Goal: Transaction & Acquisition: Purchase product/service

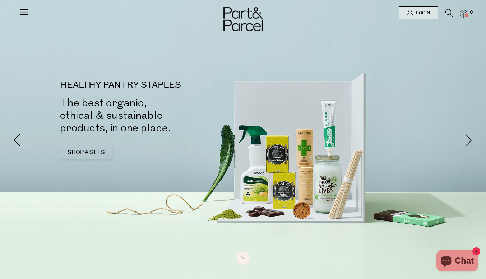
click at [23, 12] on icon at bounding box center [24, 12] width 10 height 10
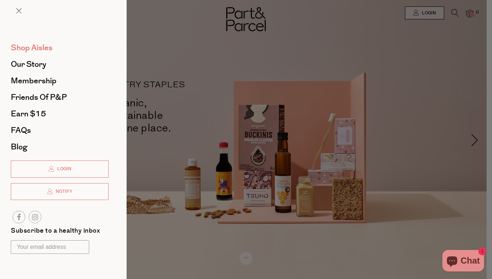
click at [45, 50] on span "Shop Aisles" at bounding box center [32, 48] width 42 height 12
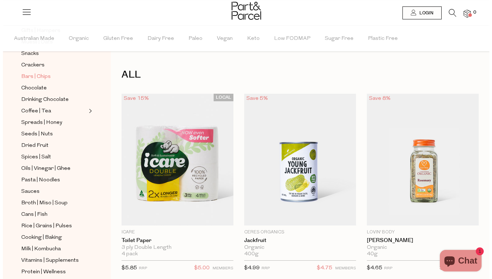
scroll to position [113, 0]
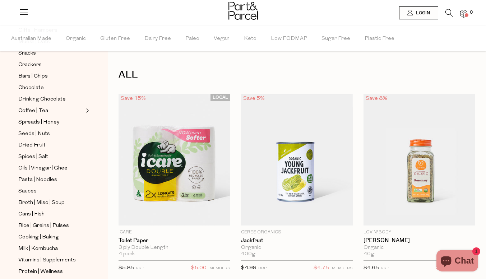
click at [449, 16] on icon at bounding box center [450, 13] width 8 height 8
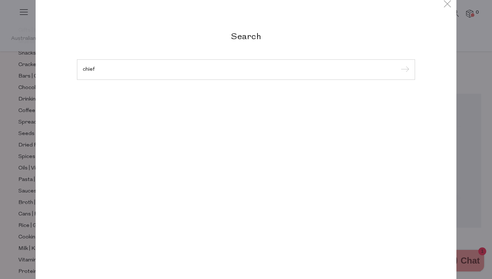
type input "chief"
click at [398, 65] on input "submit" at bounding box center [403, 70] width 11 height 11
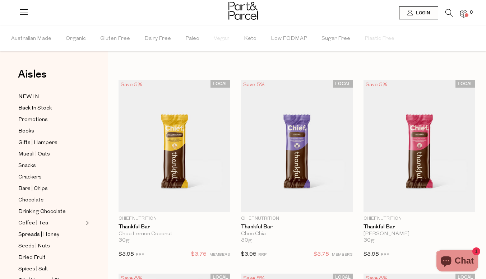
click at [448, 15] on icon at bounding box center [450, 13] width 8 height 8
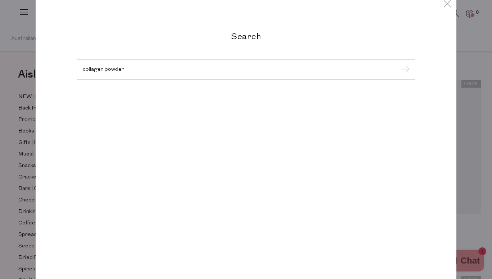
type input "collagen powder"
click at [398, 64] on input "submit" at bounding box center [403, 69] width 11 height 11
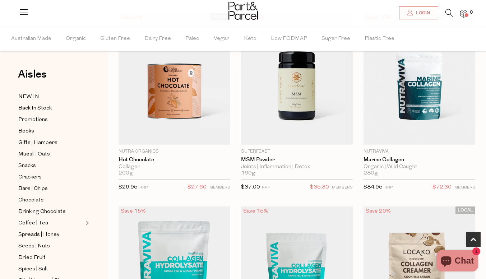
scroll to position [412, 0]
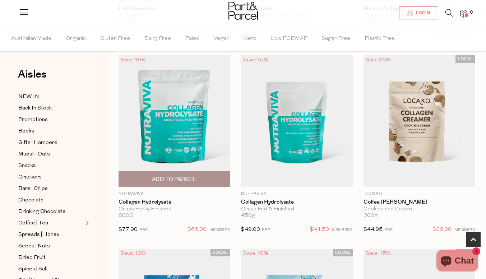
click at [188, 141] on img at bounding box center [175, 121] width 112 height 132
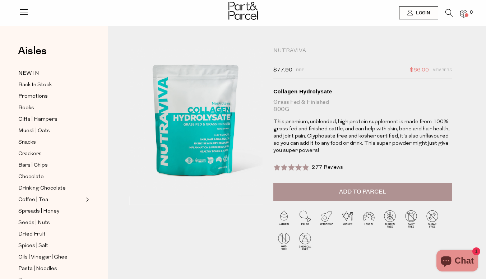
click at [362, 193] on span "Add to Parcel" at bounding box center [362, 192] width 47 height 8
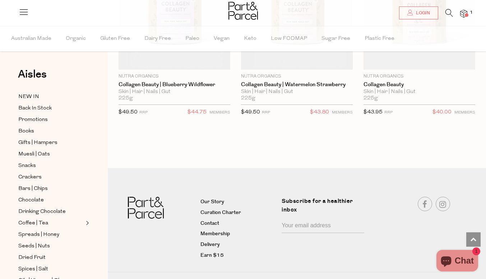
scroll to position [928, 0]
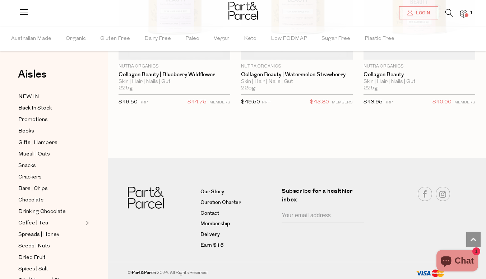
click at [450, 14] on icon at bounding box center [450, 13] width 8 height 8
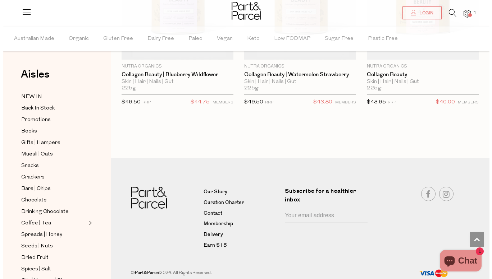
scroll to position [936, 0]
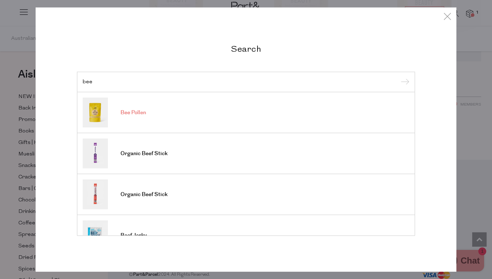
type input "bee"
click at [132, 116] on span "Bee Pollen" at bounding box center [133, 112] width 26 height 7
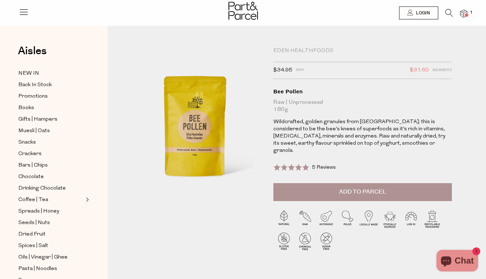
click at [346, 188] on span "Add to Parcel" at bounding box center [362, 192] width 47 height 8
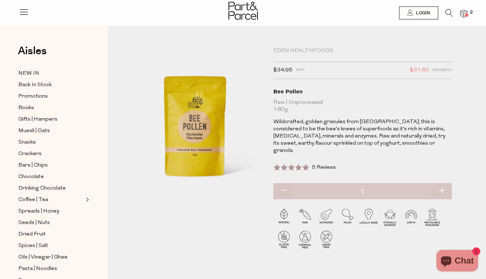
click at [450, 12] on icon at bounding box center [450, 13] width 8 height 8
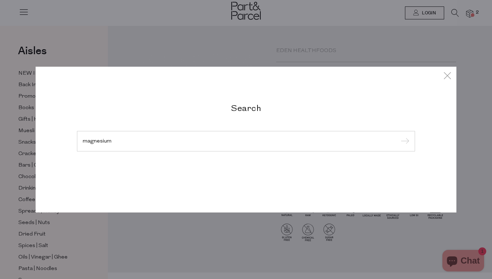
type input "magnesium"
click at [398, 136] on input "submit" at bounding box center [403, 141] width 11 height 11
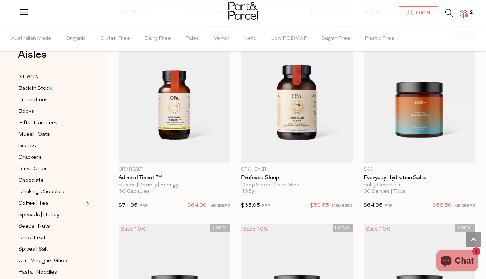
scroll to position [1212, 0]
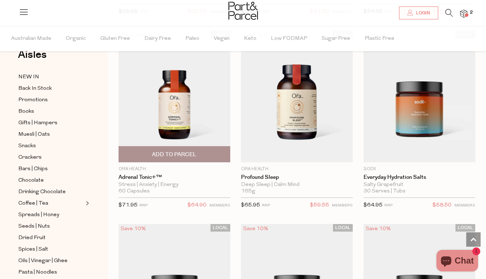
click at [178, 110] on img at bounding box center [175, 97] width 112 height 132
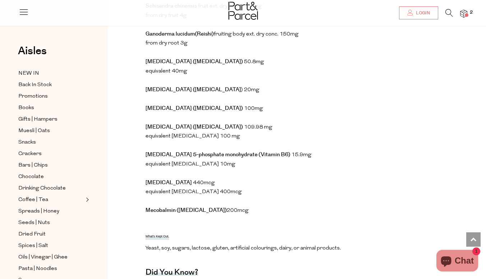
scroll to position [527, 0]
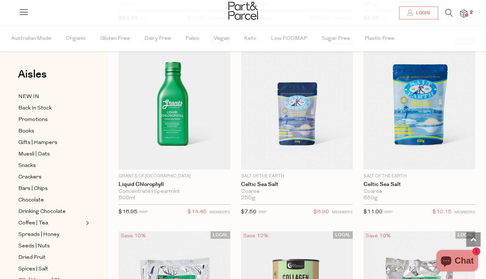
scroll to position [2498, 0]
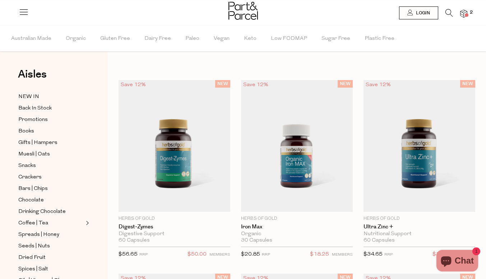
click at [463, 14] on img at bounding box center [464, 14] width 7 height 8
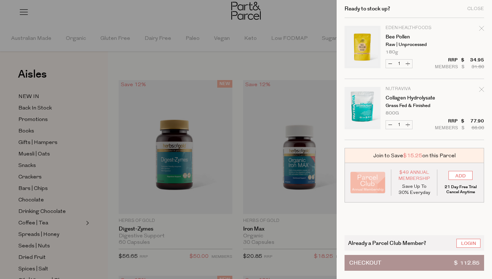
click at [249, 63] on div at bounding box center [246, 139] width 492 height 279
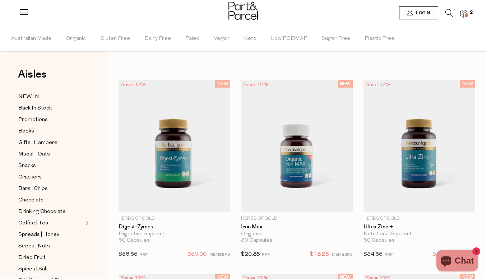
click at [452, 11] on icon at bounding box center [450, 13] width 8 height 8
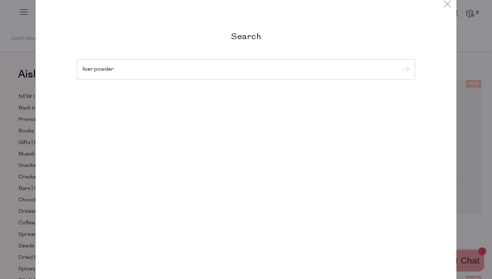
type input "liver powder"
click at [398, 64] on input "submit" at bounding box center [403, 69] width 11 height 11
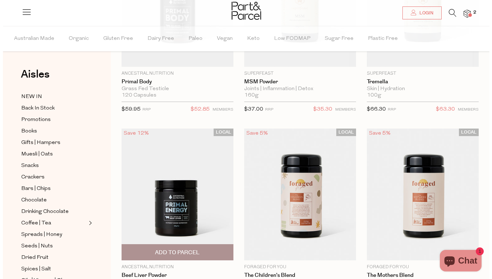
scroll to position [146, 0]
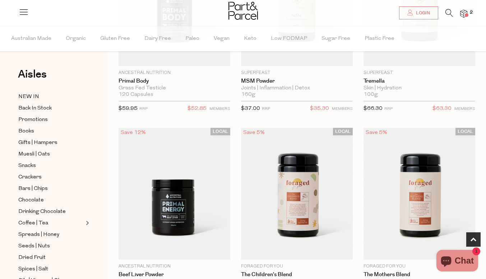
click at [447, 17] on icon at bounding box center [450, 13] width 8 height 8
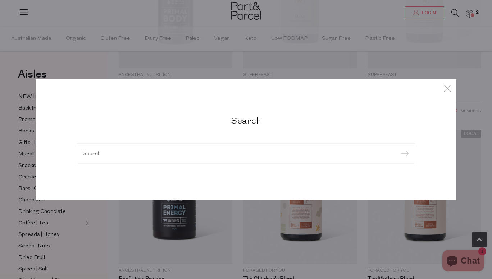
type input "s"
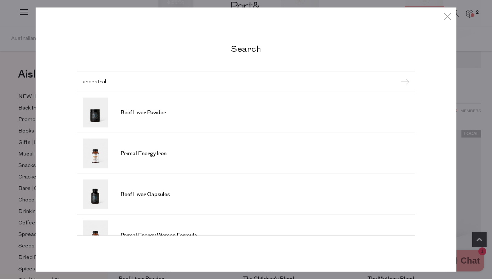
type input "ancestral"
click at [398, 77] on input "submit" at bounding box center [403, 82] width 11 height 11
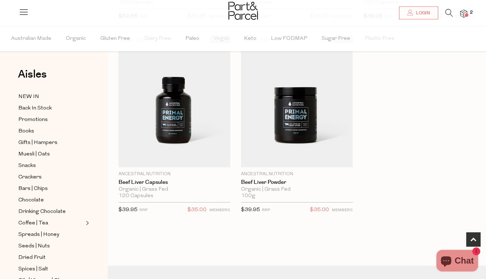
scroll to position [239, 0]
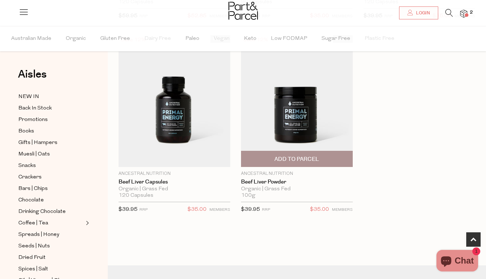
click at [306, 121] on img at bounding box center [297, 101] width 112 height 132
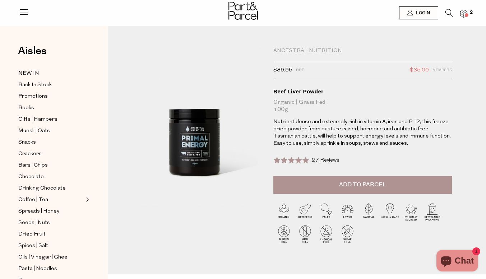
click at [363, 187] on span "Add to Parcel" at bounding box center [362, 185] width 47 height 8
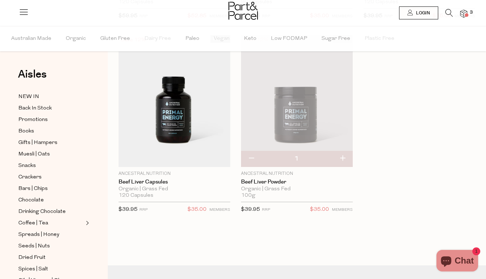
click at [451, 13] on icon at bounding box center [450, 13] width 8 height 8
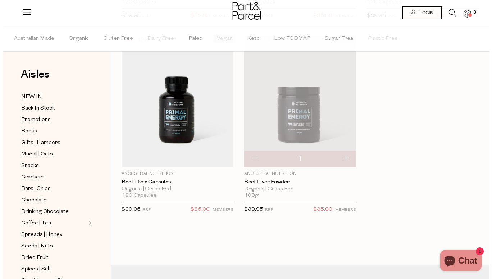
scroll to position [241, 0]
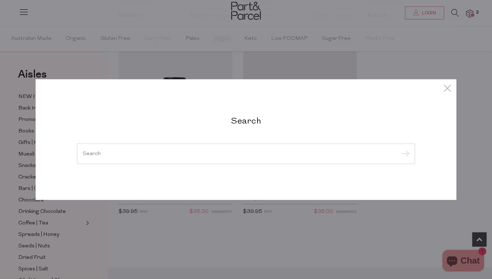
click at [213, 160] on div at bounding box center [246, 153] width 338 height 21
click at [201, 154] on input "search" at bounding box center [246, 153] width 326 height 5
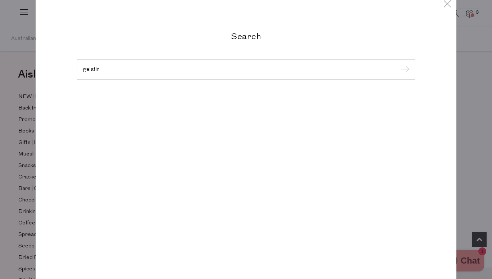
type input "gelatin"
click at [398, 64] on input "submit" at bounding box center [403, 69] width 11 height 11
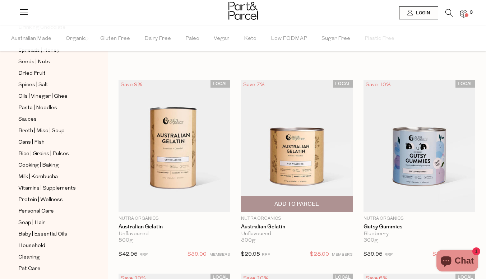
scroll to position [1, 0]
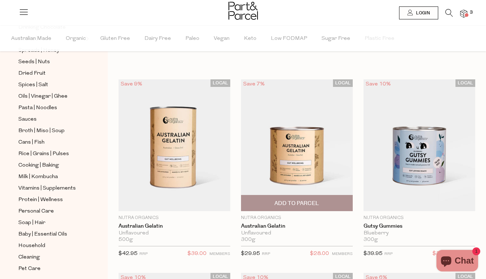
click at [325, 162] on img at bounding box center [297, 145] width 112 height 132
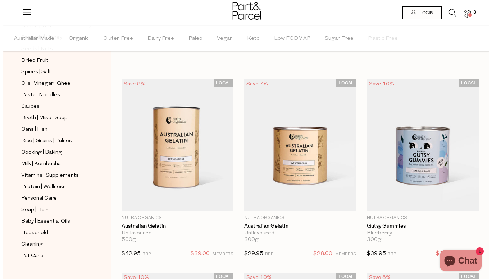
scroll to position [198, 0]
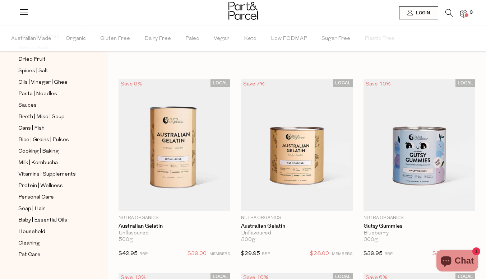
click at [448, 16] on icon at bounding box center [450, 13] width 8 height 8
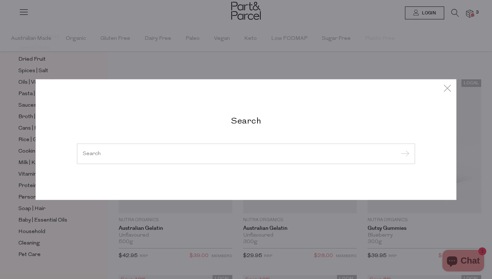
click at [211, 156] on input "search" at bounding box center [246, 153] width 326 height 5
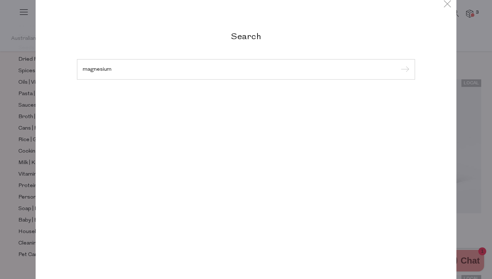
type input "magnesium"
click at [398, 64] on input "submit" at bounding box center [403, 69] width 11 height 11
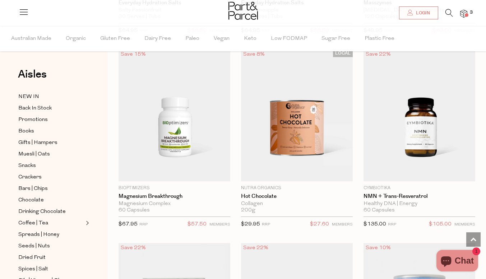
scroll to position [1775, 0]
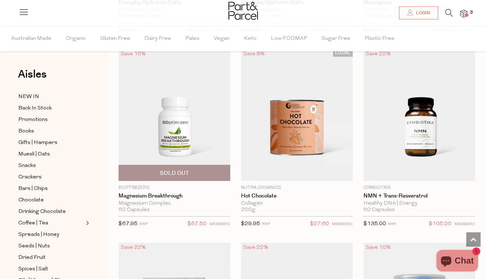
click at [179, 127] on img at bounding box center [175, 115] width 112 height 132
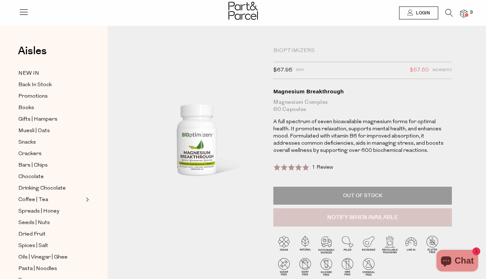
click at [355, 214] on button "Notify When Available" at bounding box center [363, 218] width 179 height 19
type input "Notify when available"
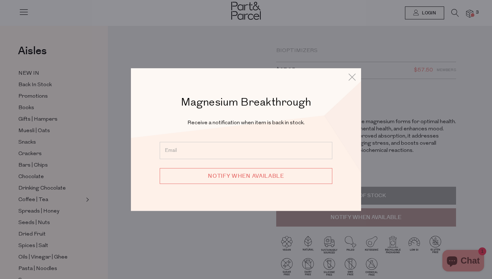
click at [231, 147] on input "email" at bounding box center [246, 150] width 173 height 17
type input "bec.jean.philips@gmail.com"
click at [237, 180] on input "Notify when available" at bounding box center [246, 176] width 173 height 16
type input "We will be in touch"
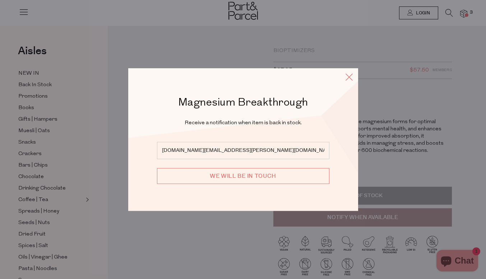
click at [347, 78] on icon at bounding box center [349, 77] width 11 height 10
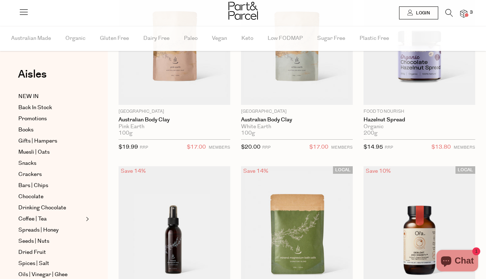
scroll to position [1758, 0]
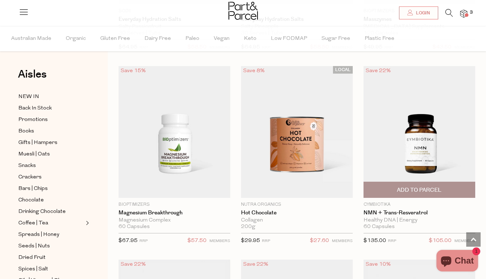
click at [415, 148] on img at bounding box center [420, 132] width 112 height 132
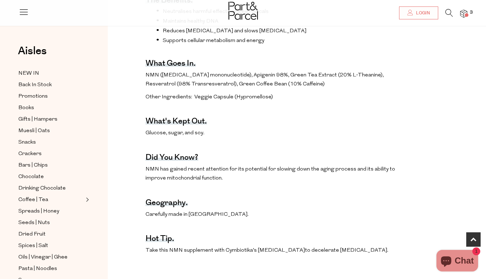
scroll to position [305, 0]
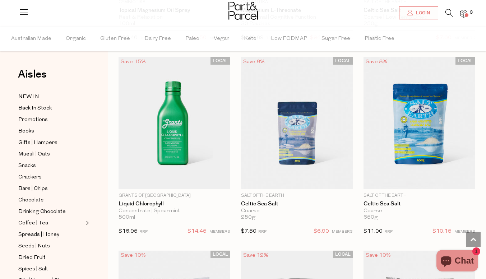
scroll to position [2349, 0]
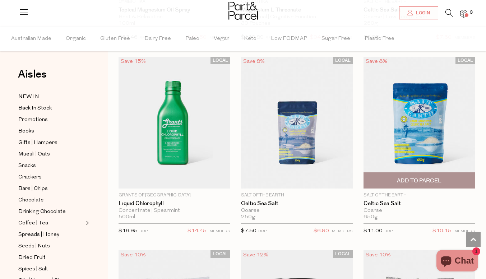
click at [418, 125] on img at bounding box center [420, 123] width 112 height 132
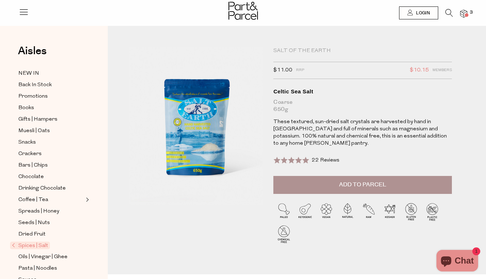
click at [343, 181] on span "Add to Parcel" at bounding box center [362, 185] width 47 height 8
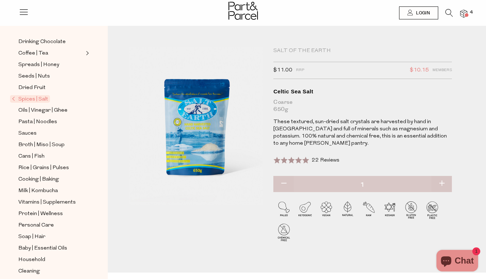
scroll to position [155, 0]
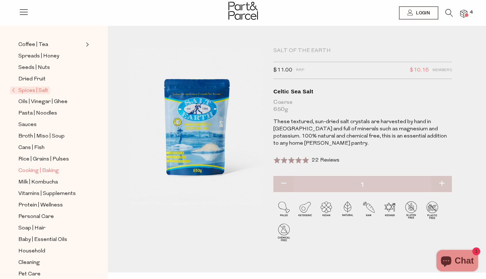
click at [42, 167] on span "Cooking | Baking" at bounding box center [38, 171] width 41 height 9
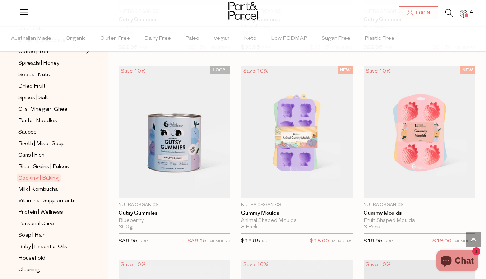
scroll to position [198, 0]
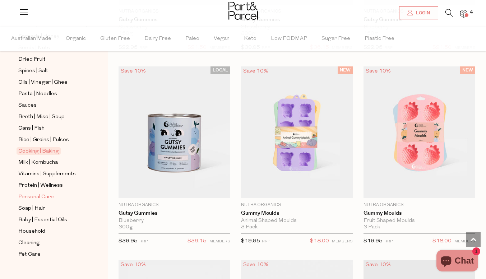
click at [45, 193] on span "Personal Care" at bounding box center [36, 197] width 36 height 9
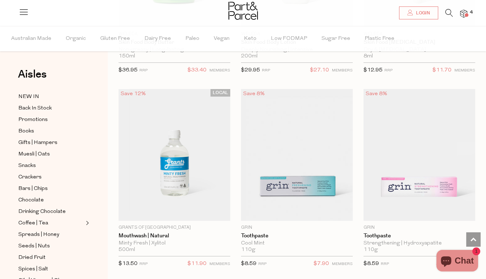
scroll to position [973, 0]
click at [448, 9] on icon at bounding box center [450, 13] width 8 height 8
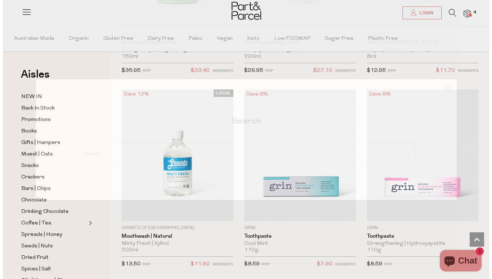
scroll to position [981, 0]
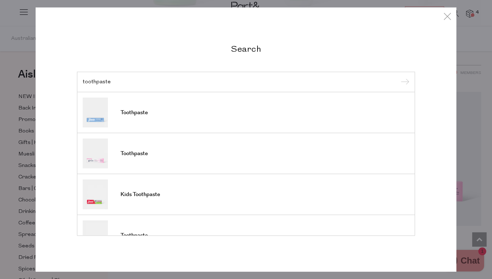
type input "toothpaste"
click at [398, 77] on input "submit" at bounding box center [403, 82] width 11 height 11
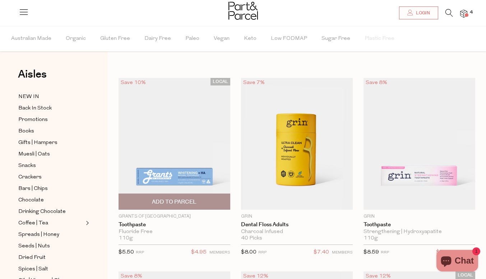
scroll to position [3, 0]
click at [197, 172] on img at bounding box center [175, 143] width 112 height 132
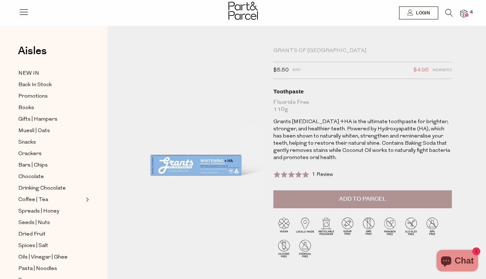
click at [349, 200] on span "Add to Parcel" at bounding box center [362, 199] width 47 height 8
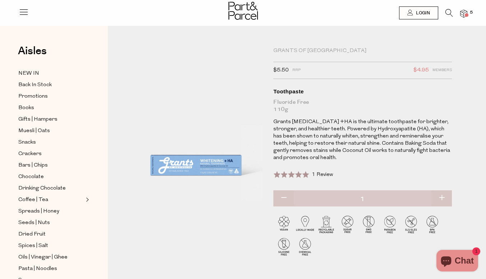
click at [439, 198] on button "button" at bounding box center [442, 199] width 20 height 16
type input "2"
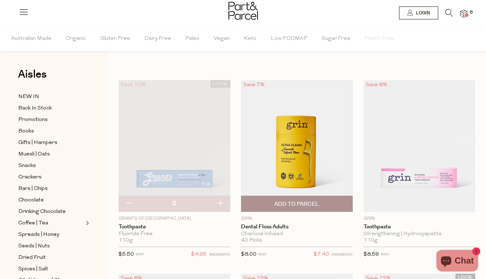
click at [301, 207] on span "Add To Parcel" at bounding box center [297, 205] width 45 height 8
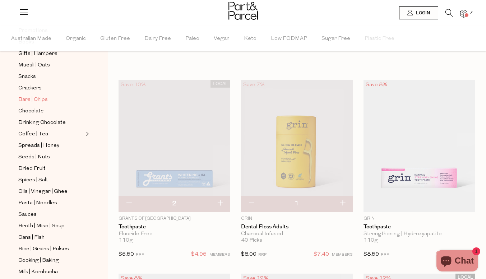
scroll to position [53, 0]
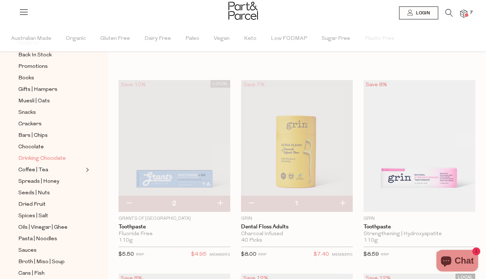
click at [42, 156] on span "Drinking Chocolate" at bounding box center [41, 159] width 47 height 9
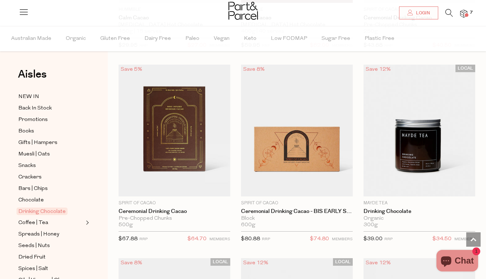
scroll to position [611, 0]
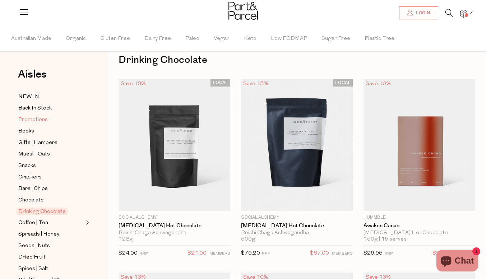
click at [42, 116] on span "Promotions" at bounding box center [32, 120] width 29 height 9
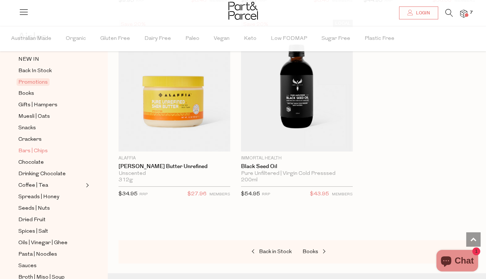
scroll to position [38, 0]
click at [42, 115] on span "Muesli | Oats" at bounding box center [34, 116] width 32 height 9
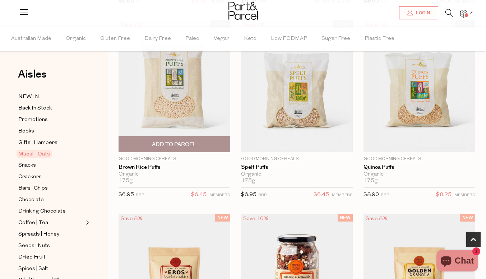
scroll to position [268, 0]
click at [184, 142] on span "Add To Parcel" at bounding box center [174, 145] width 45 height 8
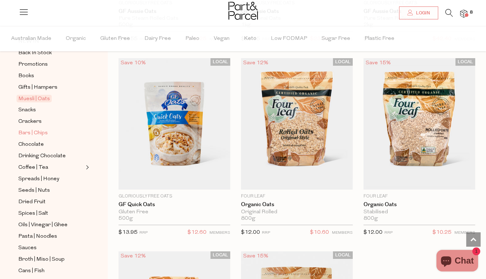
scroll to position [56, 0]
click at [28, 106] on span "Snacks" at bounding box center [27, 110] width 18 height 9
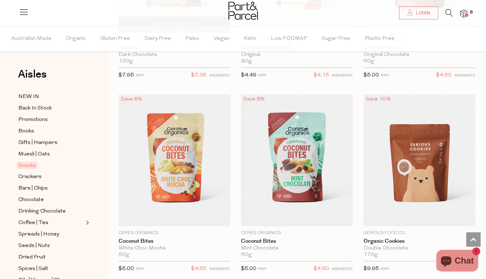
scroll to position [1942, 0]
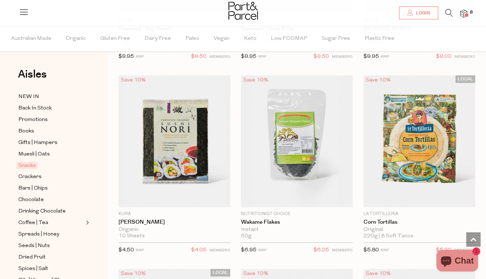
scroll to position [3699, 0]
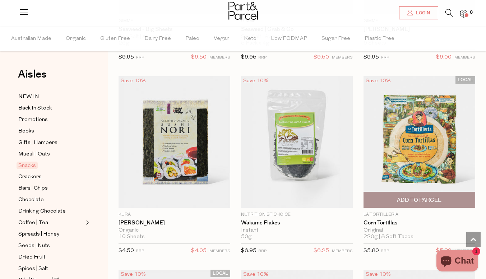
click at [415, 192] on span "Add To Parcel" at bounding box center [420, 199] width 108 height 15
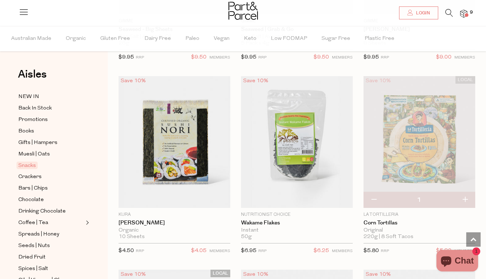
click at [466, 192] on button "button" at bounding box center [465, 200] width 20 height 16
type input "2"
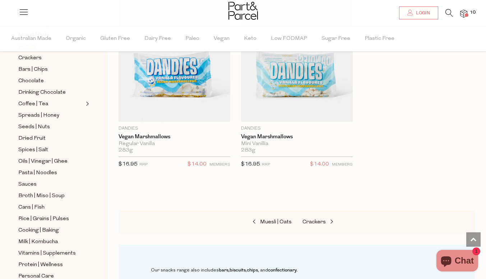
scroll to position [121, 0]
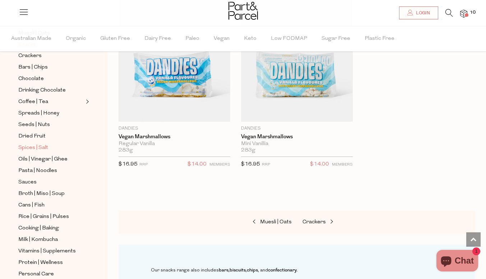
click at [45, 144] on span "Spices | Salt" at bounding box center [33, 148] width 30 height 9
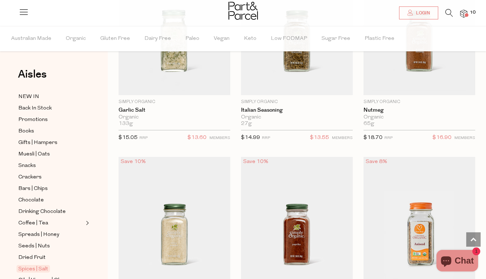
scroll to position [1690, 0]
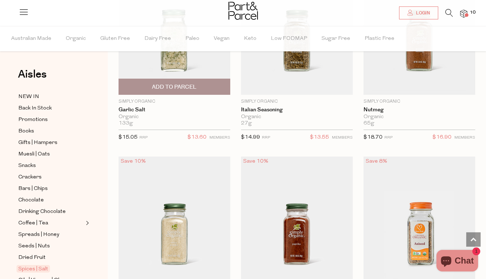
click at [201, 85] on span "Add To Parcel" at bounding box center [175, 86] width 108 height 15
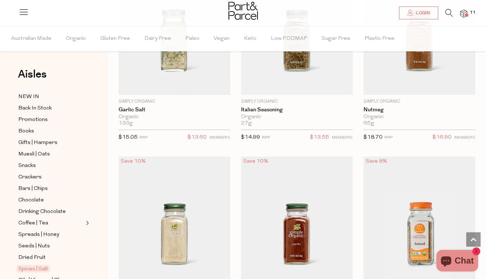
scroll to position [1769, 0]
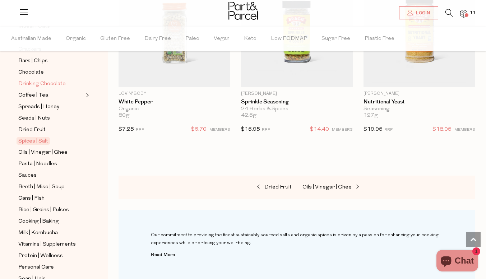
scroll to position [130, 0]
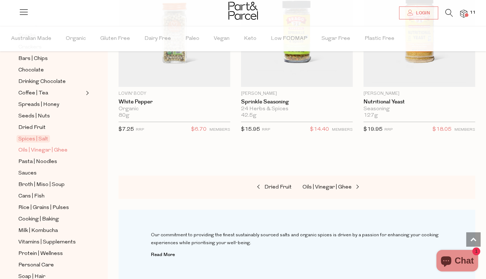
click at [60, 146] on span "Oils | Vinegar | Ghee" at bounding box center [42, 150] width 49 height 9
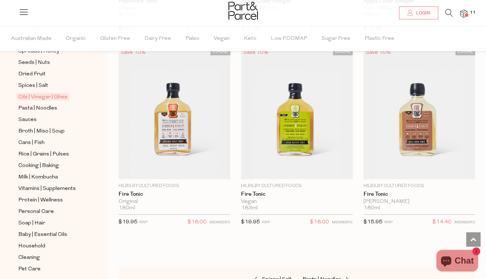
scroll to position [189, 0]
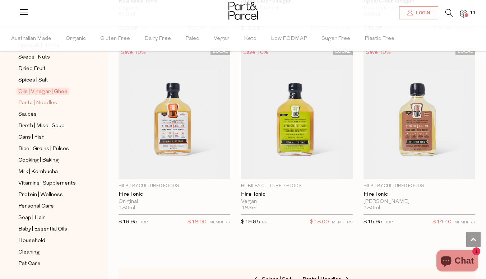
click at [32, 99] on span "Pasta | Noodles" at bounding box center [37, 103] width 39 height 9
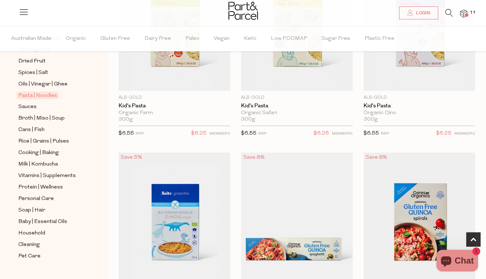
scroll to position [198, 0]
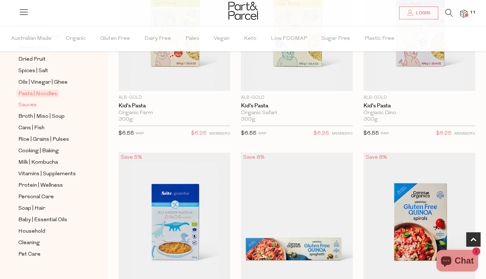
click at [31, 101] on span "Sauces" at bounding box center [27, 105] width 18 height 9
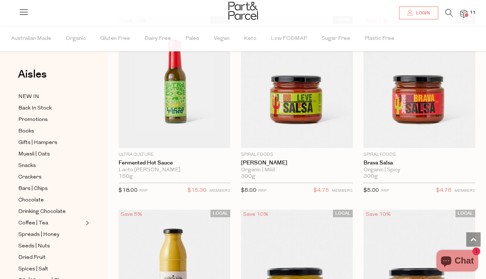
scroll to position [2403, 0]
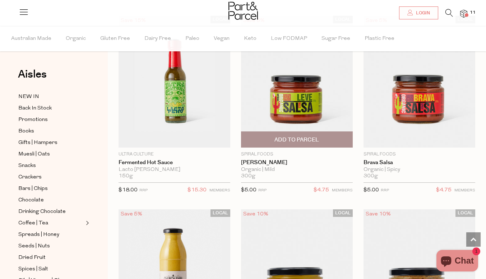
click at [300, 136] on span "Add To Parcel" at bounding box center [297, 140] width 45 height 8
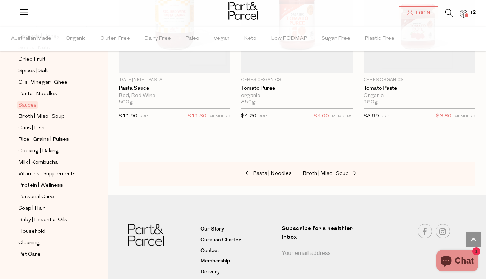
scroll to position [4249, 0]
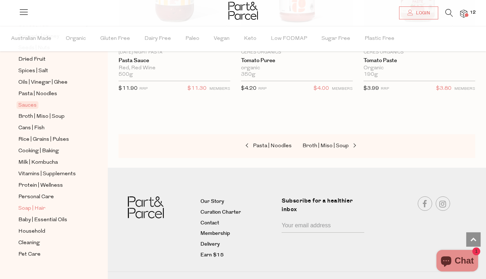
click at [36, 205] on span "Soap | Hair" at bounding box center [31, 209] width 27 height 9
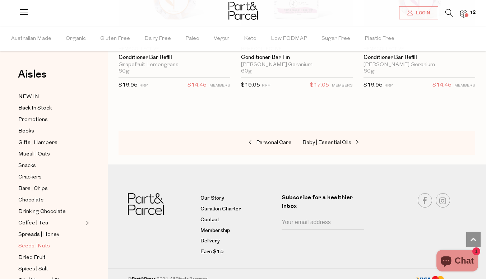
scroll to position [198, 0]
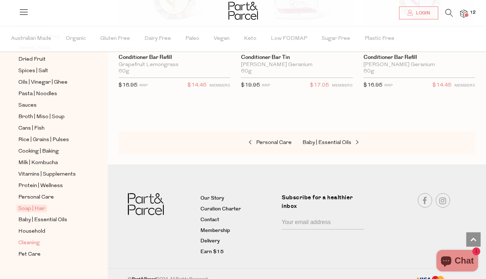
click at [27, 239] on span "Cleaning" at bounding box center [29, 243] width 22 height 9
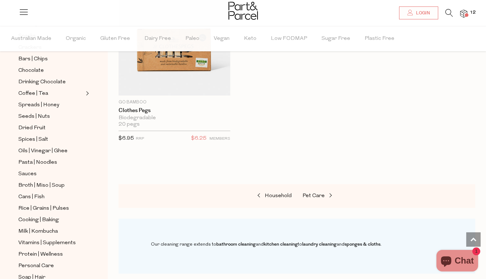
scroll to position [198, 0]
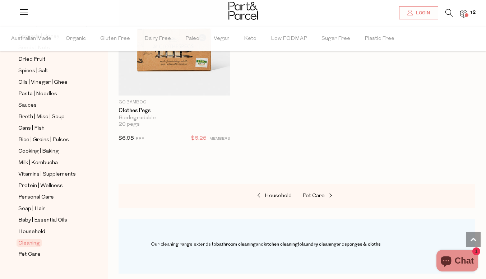
click at [462, 15] on img at bounding box center [464, 14] width 7 height 8
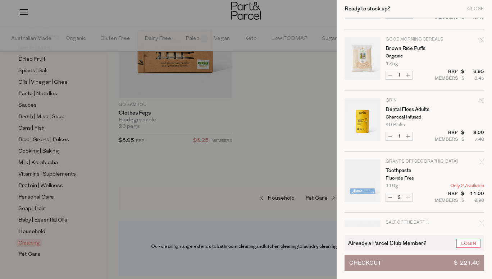
scroll to position [177, 0]
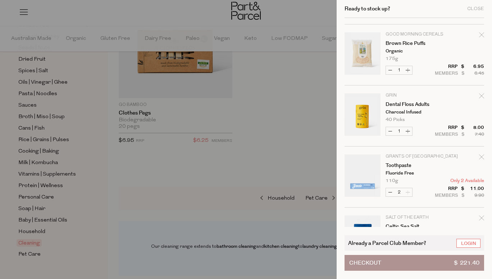
drag, startPoint x: 150, startPoint y: 182, endPoint x: 123, endPoint y: 169, distance: 29.8
click at [123, 169] on div at bounding box center [246, 139] width 492 height 279
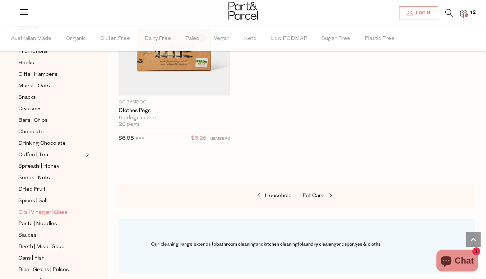
scroll to position [68, 0]
click at [35, 129] on span "Chocolate" at bounding box center [31, 132] width 26 height 9
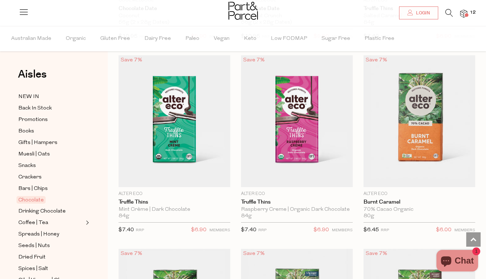
scroll to position [1008, 0]
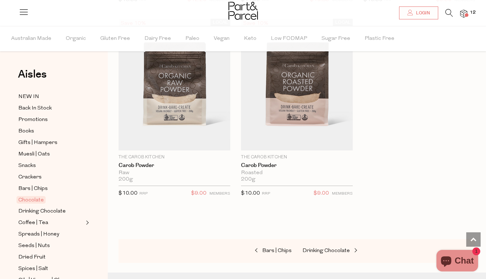
scroll to position [3767, 0]
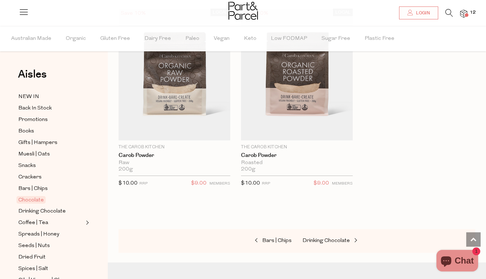
click at [469, 13] on span "12" at bounding box center [473, 12] width 9 height 6
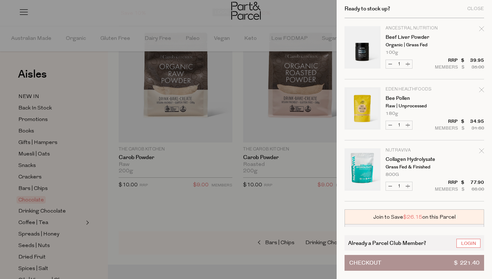
scroll to position [465, 0]
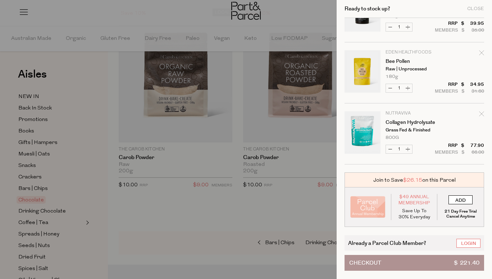
click at [457, 202] on input "ADD" at bounding box center [460, 200] width 24 height 9
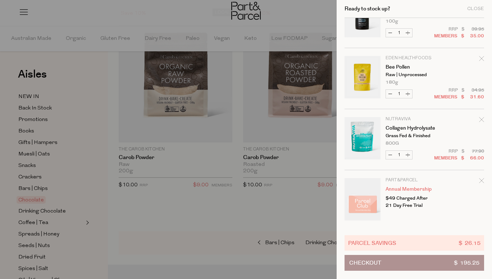
scroll to position [461, 0]
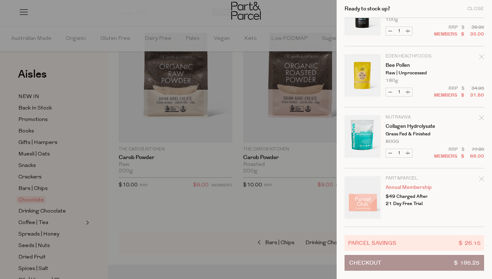
click at [454, 266] on span "$ 195.25" at bounding box center [467, 263] width 26 height 15
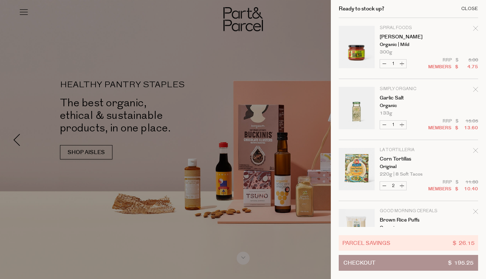
click at [474, 9] on div "Close" at bounding box center [470, 8] width 17 height 5
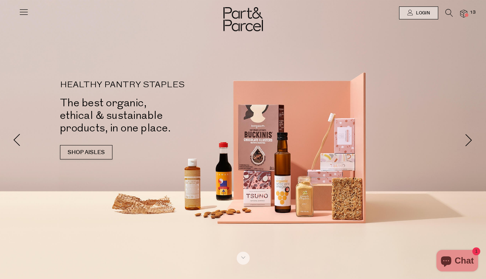
click at [33, 8] on div at bounding box center [243, 13] width 486 height 26
click at [27, 9] on icon at bounding box center [24, 12] width 10 height 10
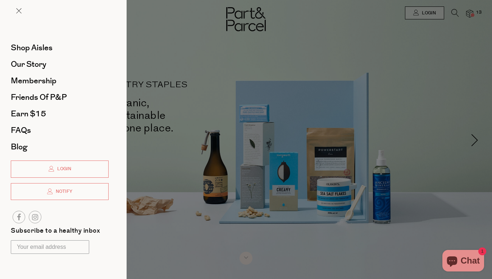
click at [147, 238] on div at bounding box center [246, 139] width 492 height 279
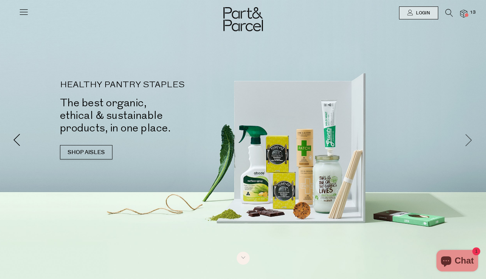
click at [467, 138] on span at bounding box center [469, 139] width 13 height 13
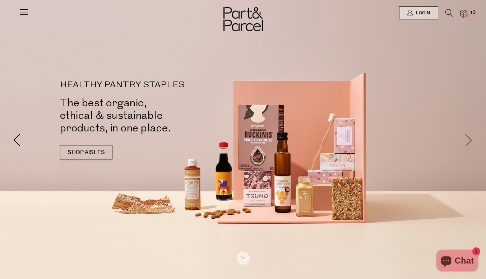
click at [467, 138] on span at bounding box center [469, 139] width 13 height 13
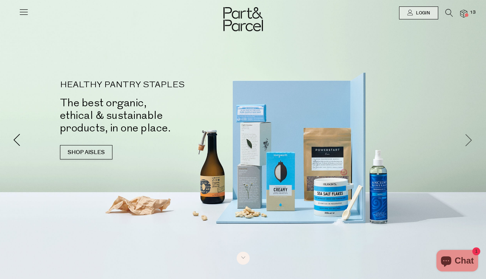
click at [467, 138] on span at bounding box center [469, 139] width 13 height 13
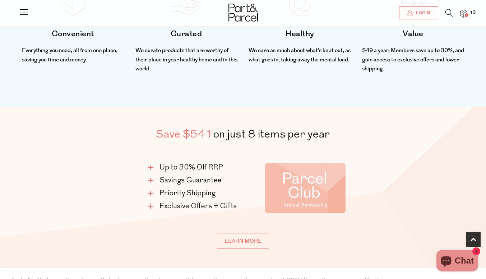
scroll to position [323, 0]
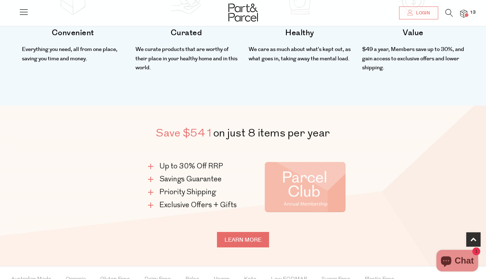
click at [240, 241] on link "Learn more" at bounding box center [243, 239] width 52 height 15
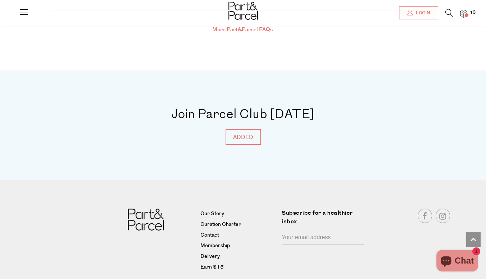
scroll to position [2653, 0]
click at [213, 253] on link "Delivery" at bounding box center [239, 257] width 76 height 9
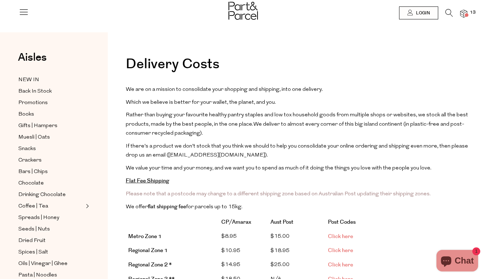
click at [463, 16] on img at bounding box center [464, 14] width 7 height 8
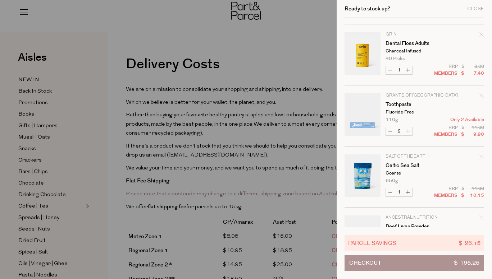
scroll to position [461, 0]
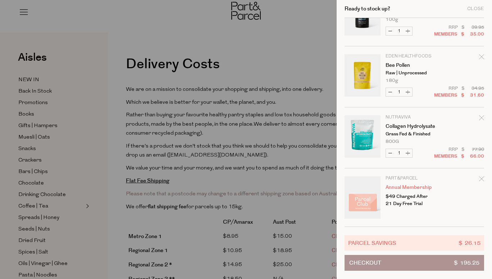
click at [385, 264] on button "Checkout $ 195.25" at bounding box center [414, 263] width 140 height 16
